Goal: Task Accomplishment & Management: Use online tool/utility

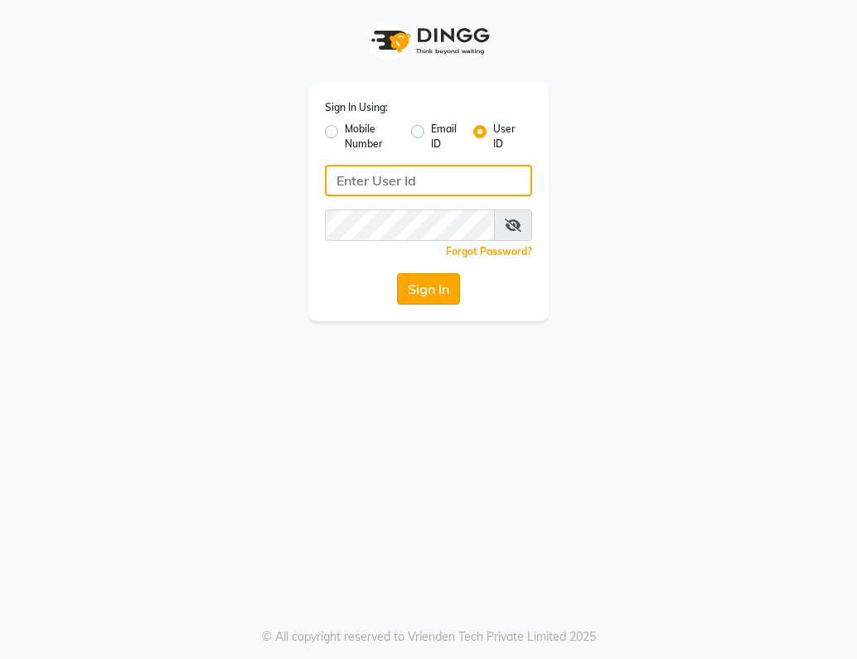
type input "stylokerla"
click at [426, 286] on button "Sign In" at bounding box center [428, 288] width 63 height 31
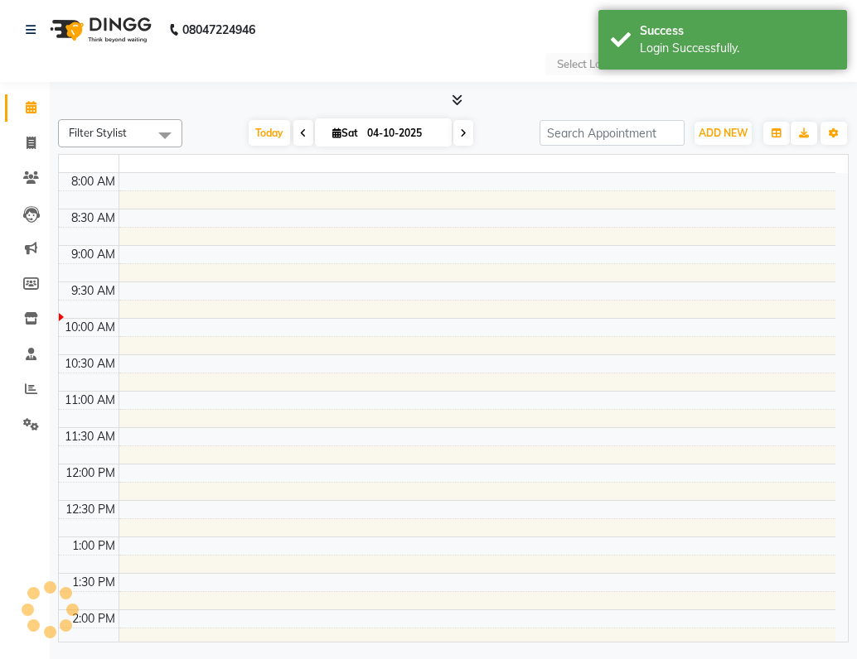
select select "en"
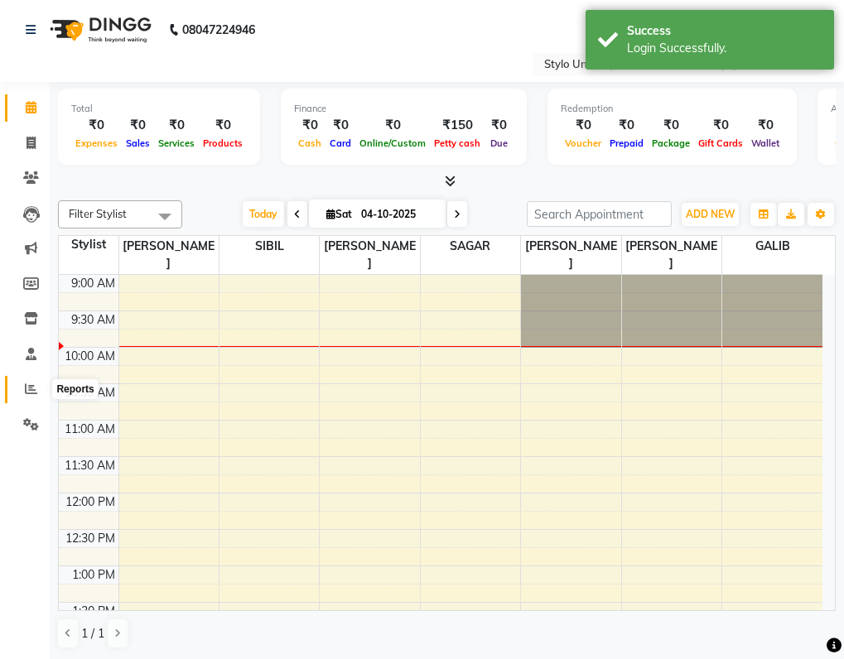
click at [26, 392] on span at bounding box center [31, 389] width 29 height 19
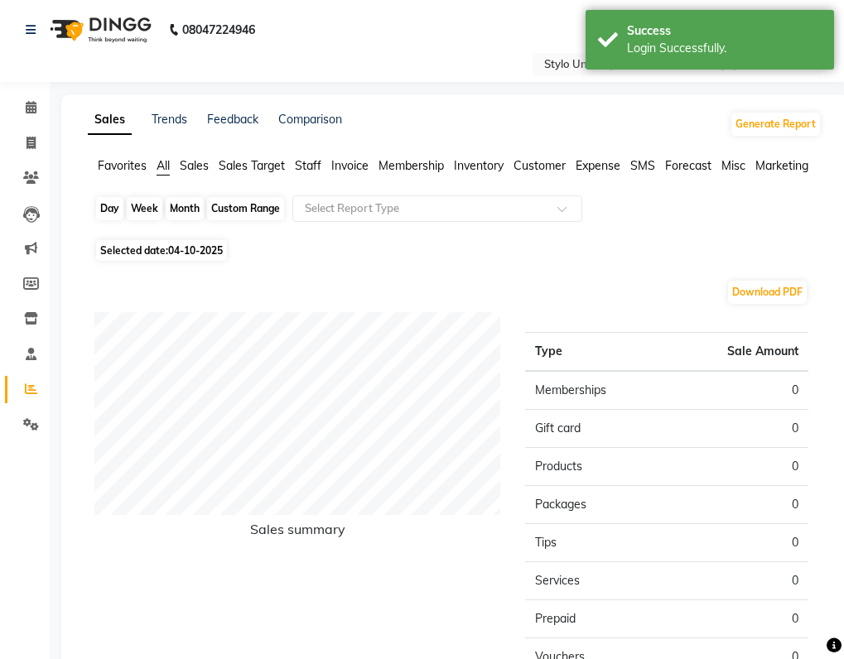
click at [111, 211] on div "Day" at bounding box center [109, 208] width 27 height 23
select select "10"
select select "2025"
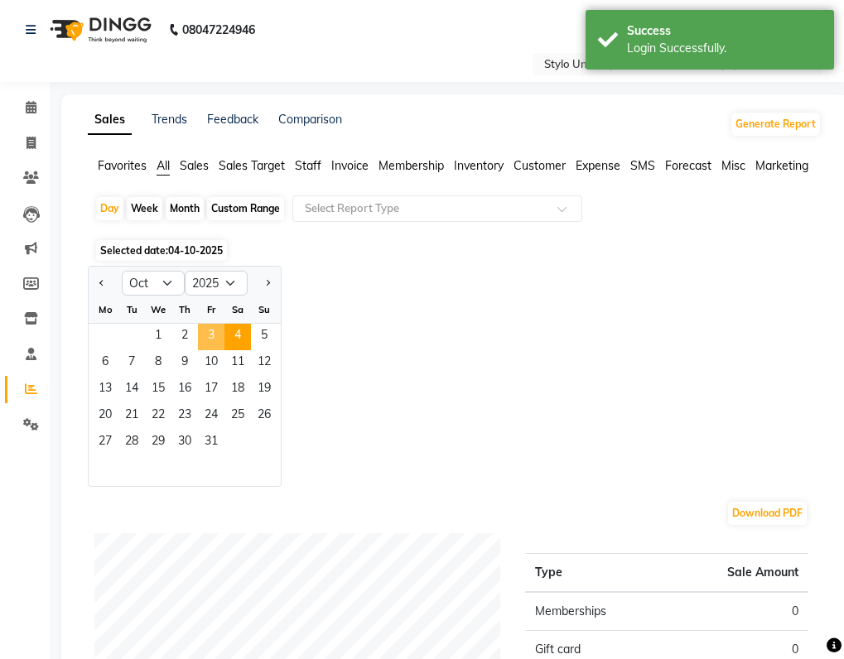
click at [208, 333] on span "3" at bounding box center [211, 337] width 27 height 27
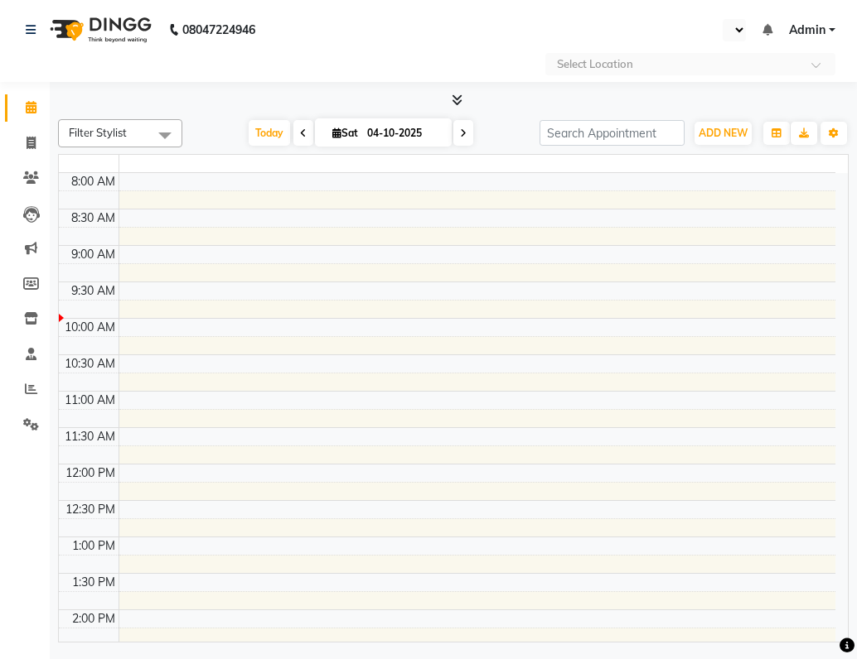
select select "en"
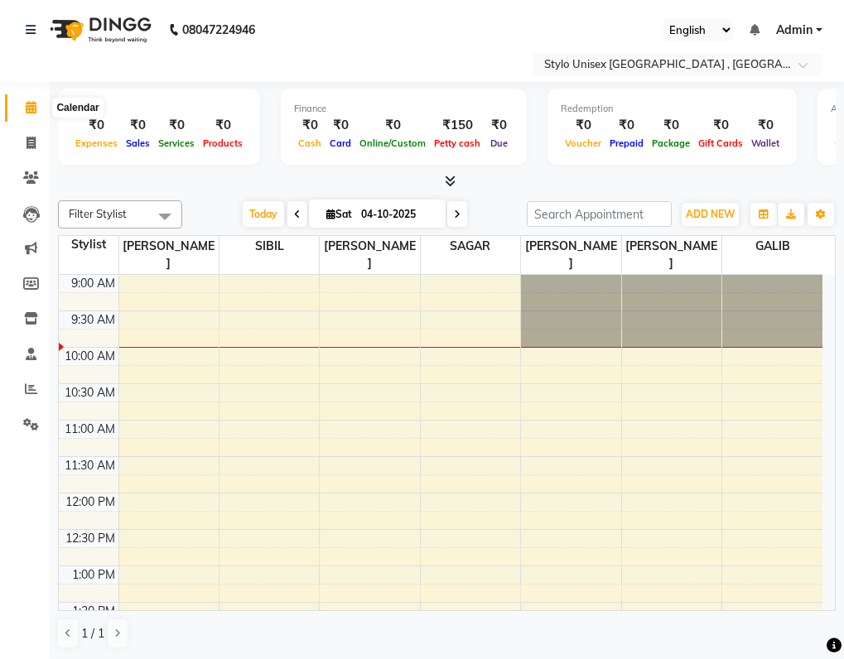
click at [31, 108] on icon at bounding box center [31, 107] width 11 height 12
click at [35, 142] on icon at bounding box center [31, 143] width 9 height 12
select select "6054"
select select "service"
